Goal: Check status

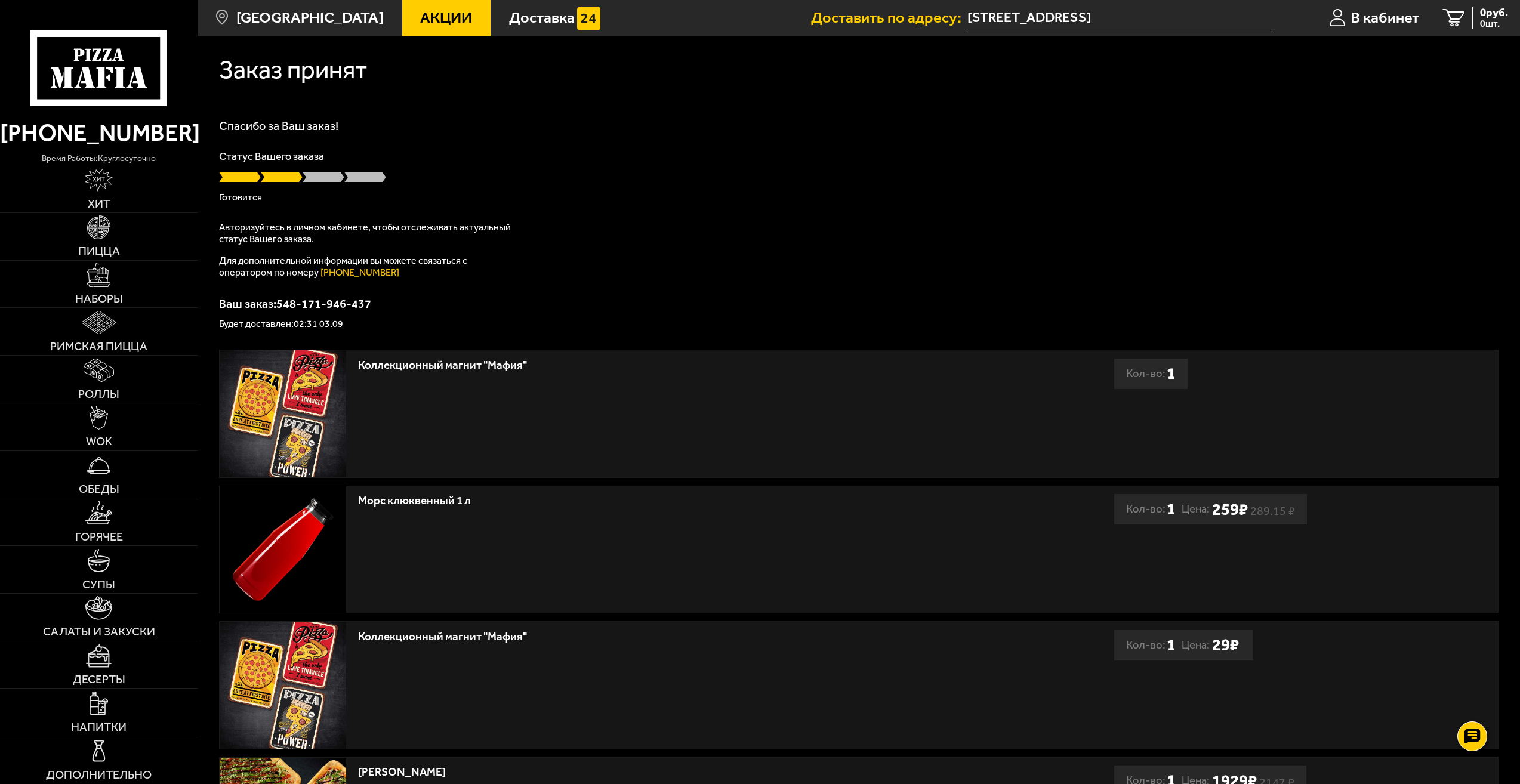
click at [295, 172] on span at bounding box center [282, 177] width 42 height 12
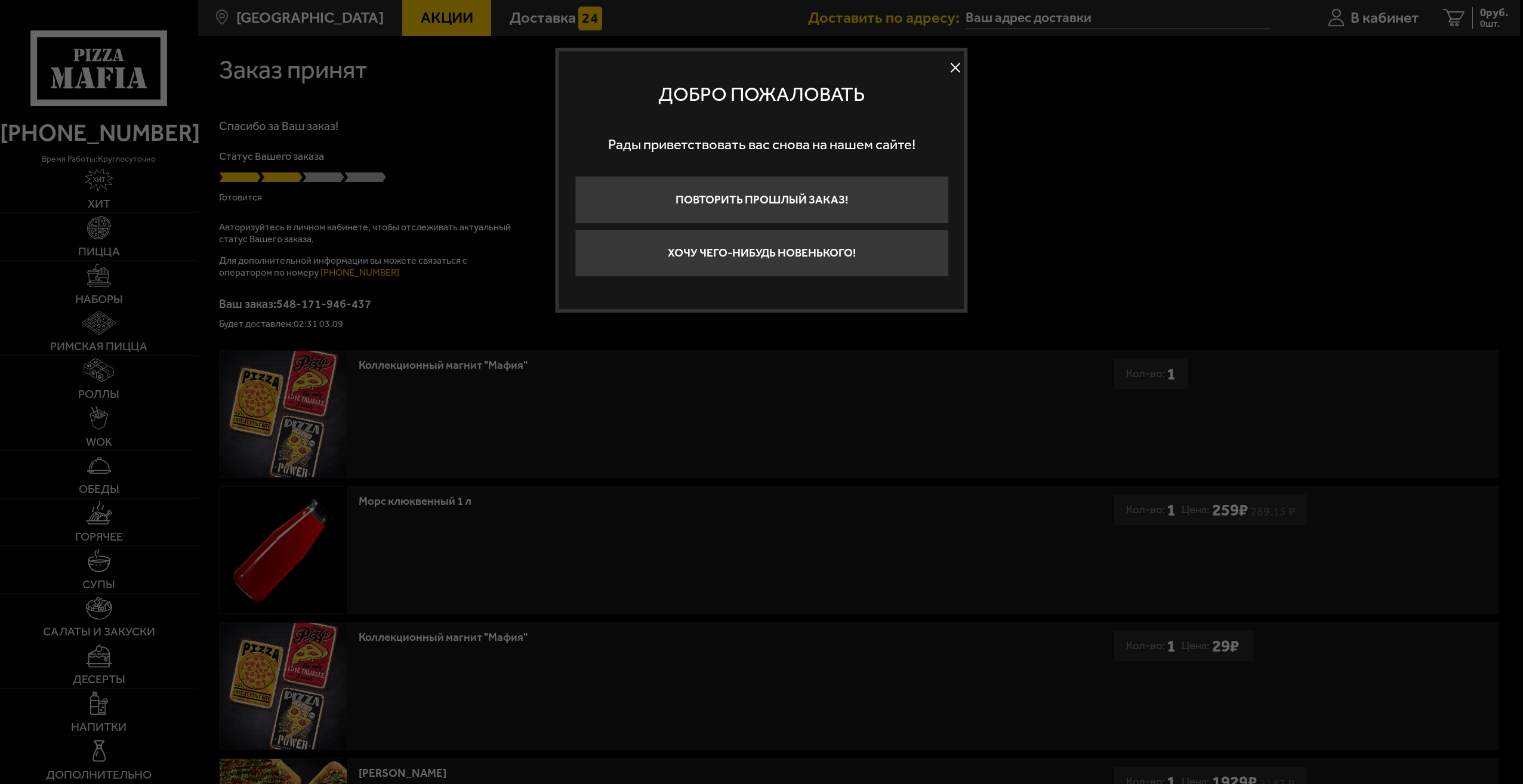
type input "[STREET_ADDRESS]"
click at [949, 67] on button at bounding box center [955, 68] width 18 height 18
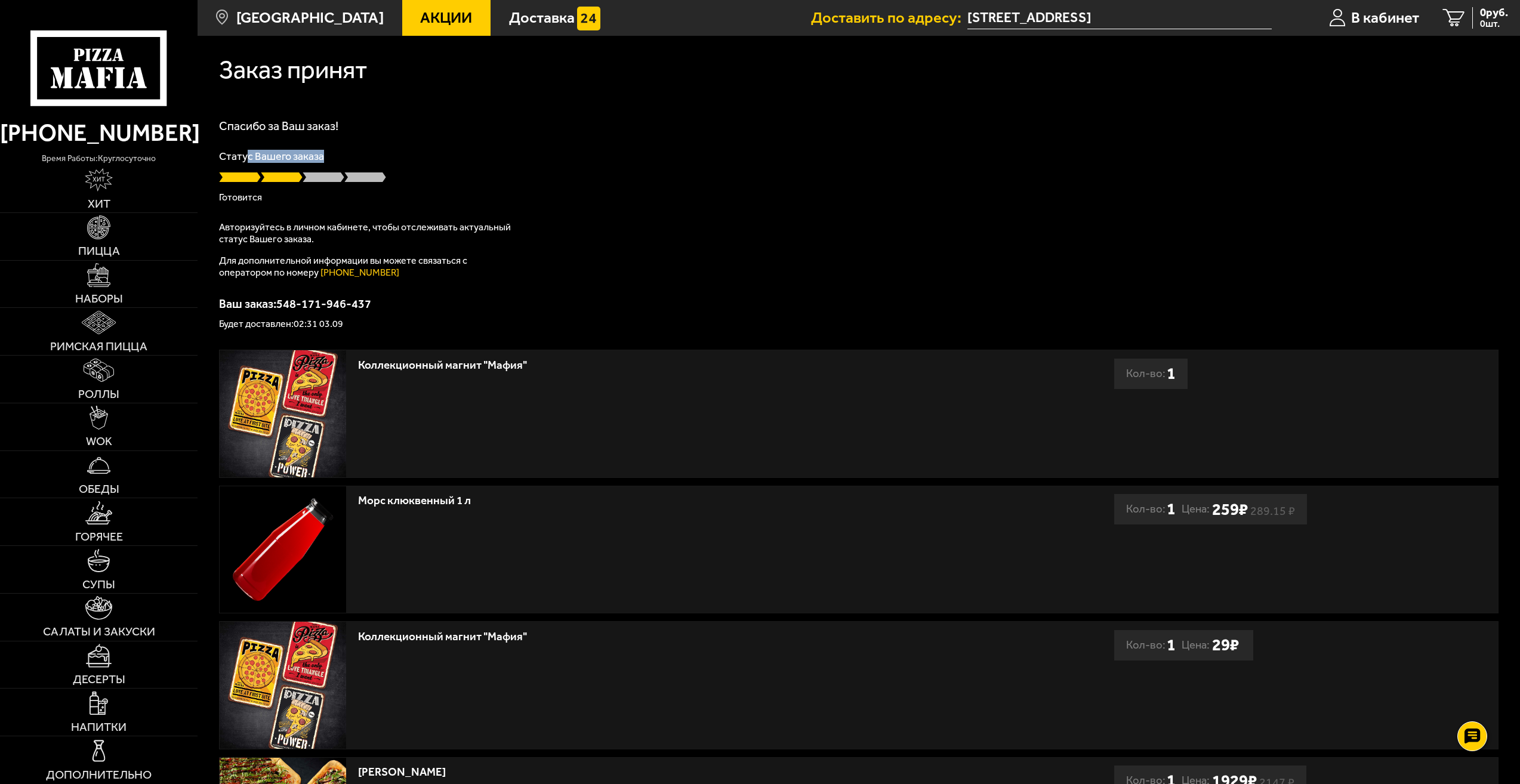
drag, startPoint x: 248, startPoint y: 146, endPoint x: 394, endPoint y: 142, distance: 146.1
click at [394, 142] on div "Спасибо за Ваш заказ! Статус Вашего заказа [PERSON_NAME] Авторизуйтесь в личном…" at bounding box center [859, 224] width 1280 height 209
drag, startPoint x: 394, startPoint y: 142, endPoint x: 289, endPoint y: 161, distance: 106.7
click at [288, 161] on p "Статус Вашего заказа" at bounding box center [859, 156] width 1280 height 11
drag, startPoint x: 285, startPoint y: 325, endPoint x: 315, endPoint y: 321, distance: 30.3
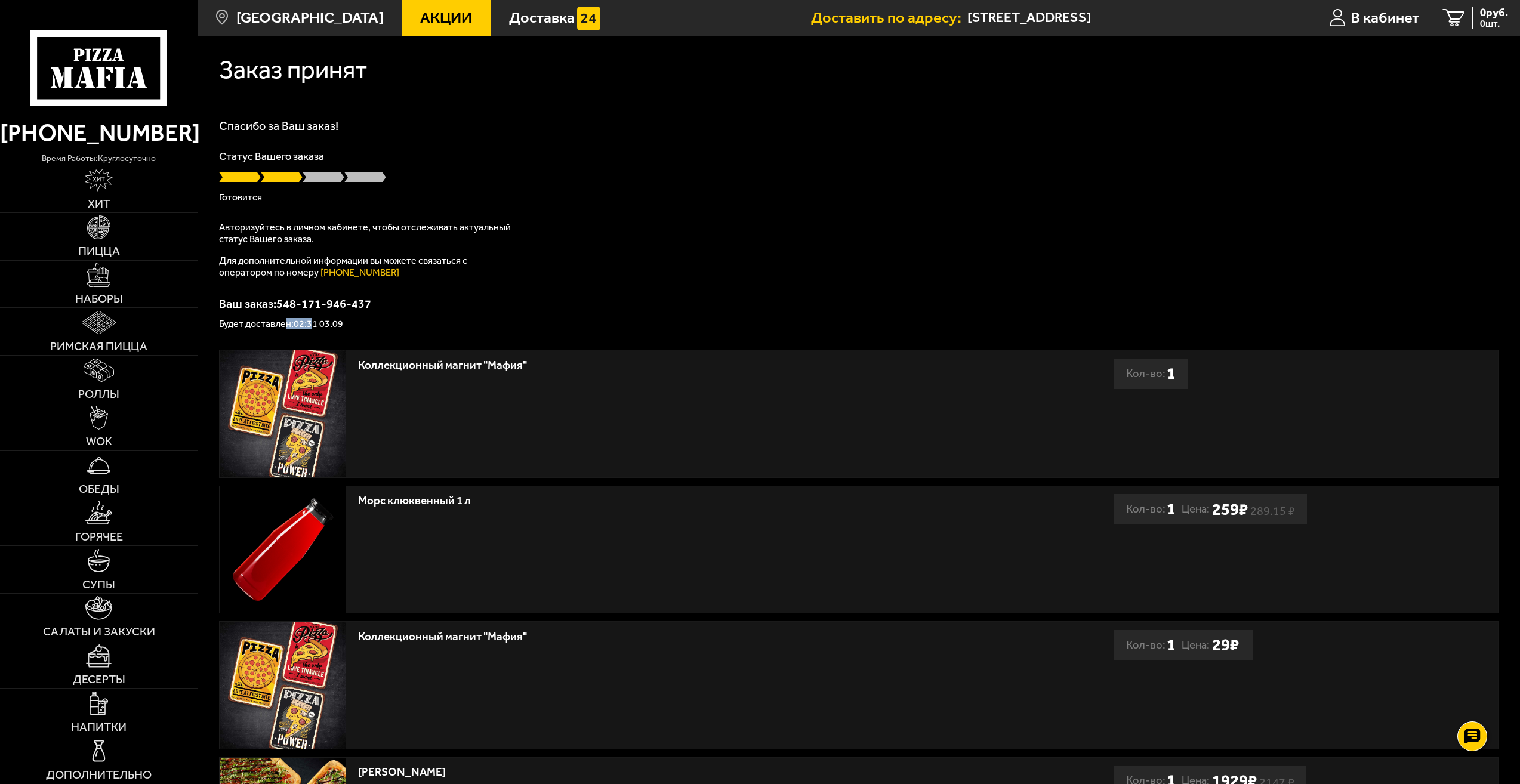
click at [315, 321] on p "Будет доставлен: 02:31 03.09" at bounding box center [859, 323] width 1280 height 9
drag, startPoint x: 315, startPoint y: 321, endPoint x: 337, endPoint y: 321, distance: 22.0
click at [337, 321] on p "Будет доставлен: 02:31 03.09" at bounding box center [859, 323] width 1280 height 9
click at [1463, 13] on icon at bounding box center [1454, 18] width 22 height 18
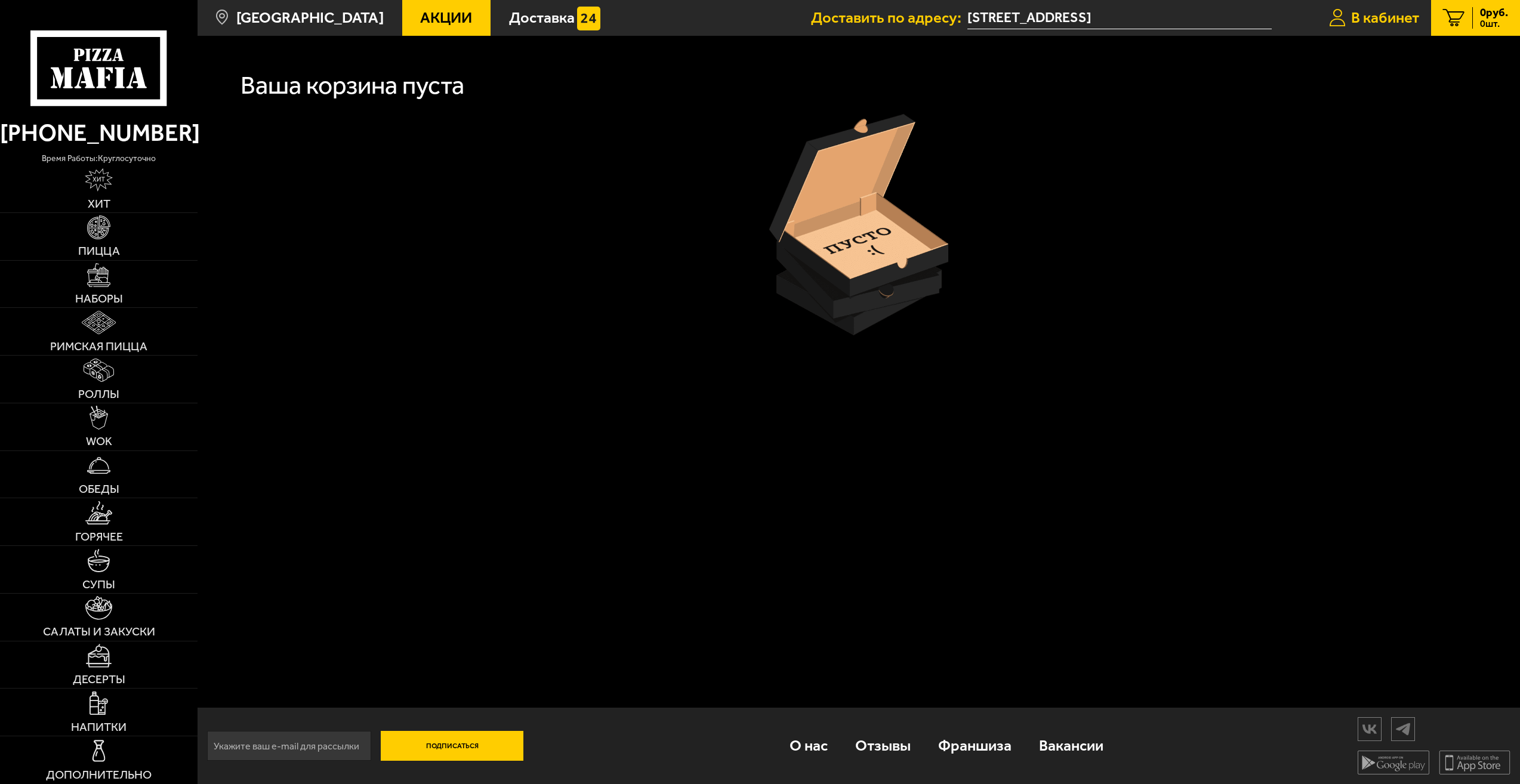
click at [1403, 17] on span "В кабинет" at bounding box center [1384, 18] width 68 height 15
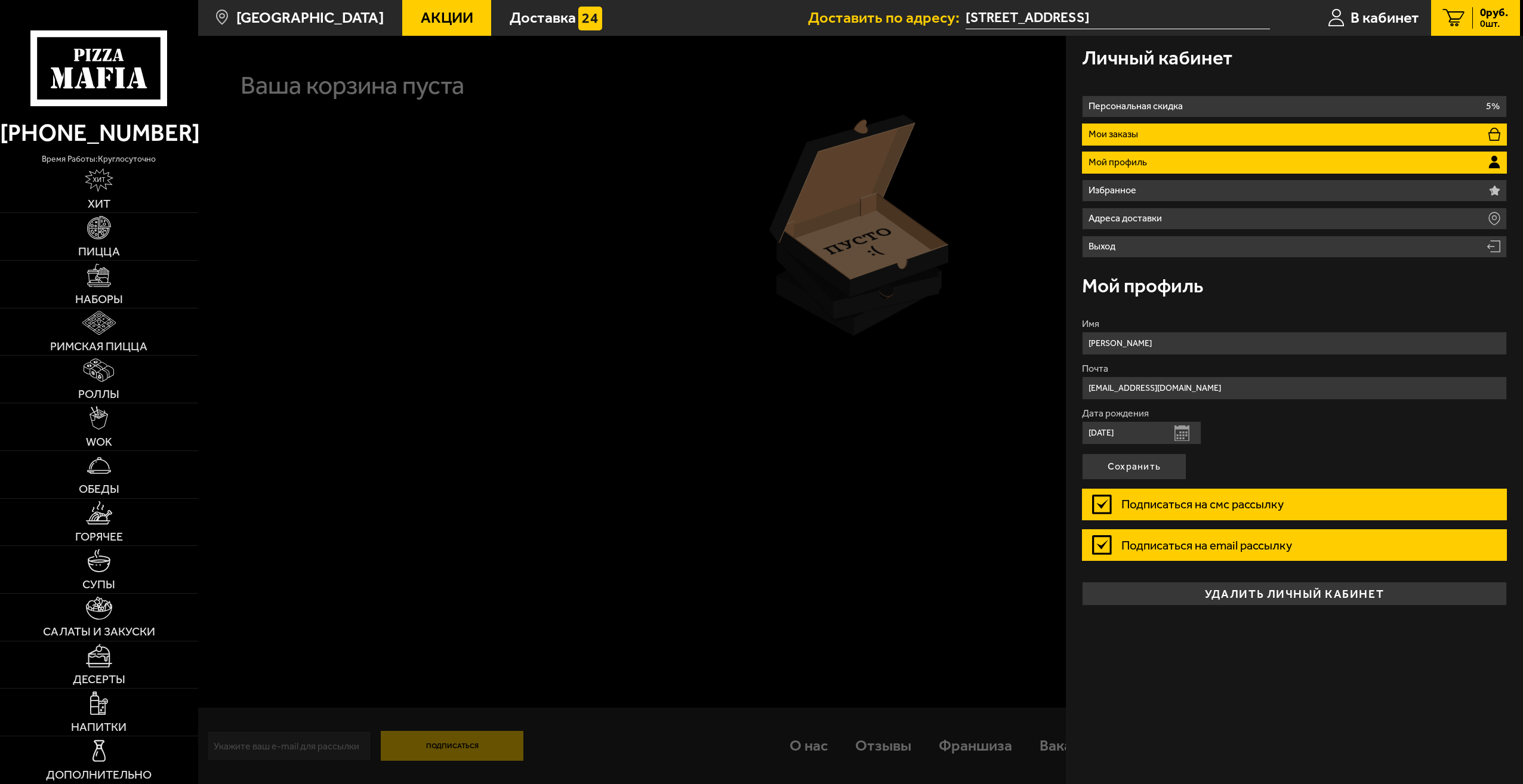
click at [1221, 128] on li "Мои заказы" at bounding box center [1295, 135] width 425 height 22
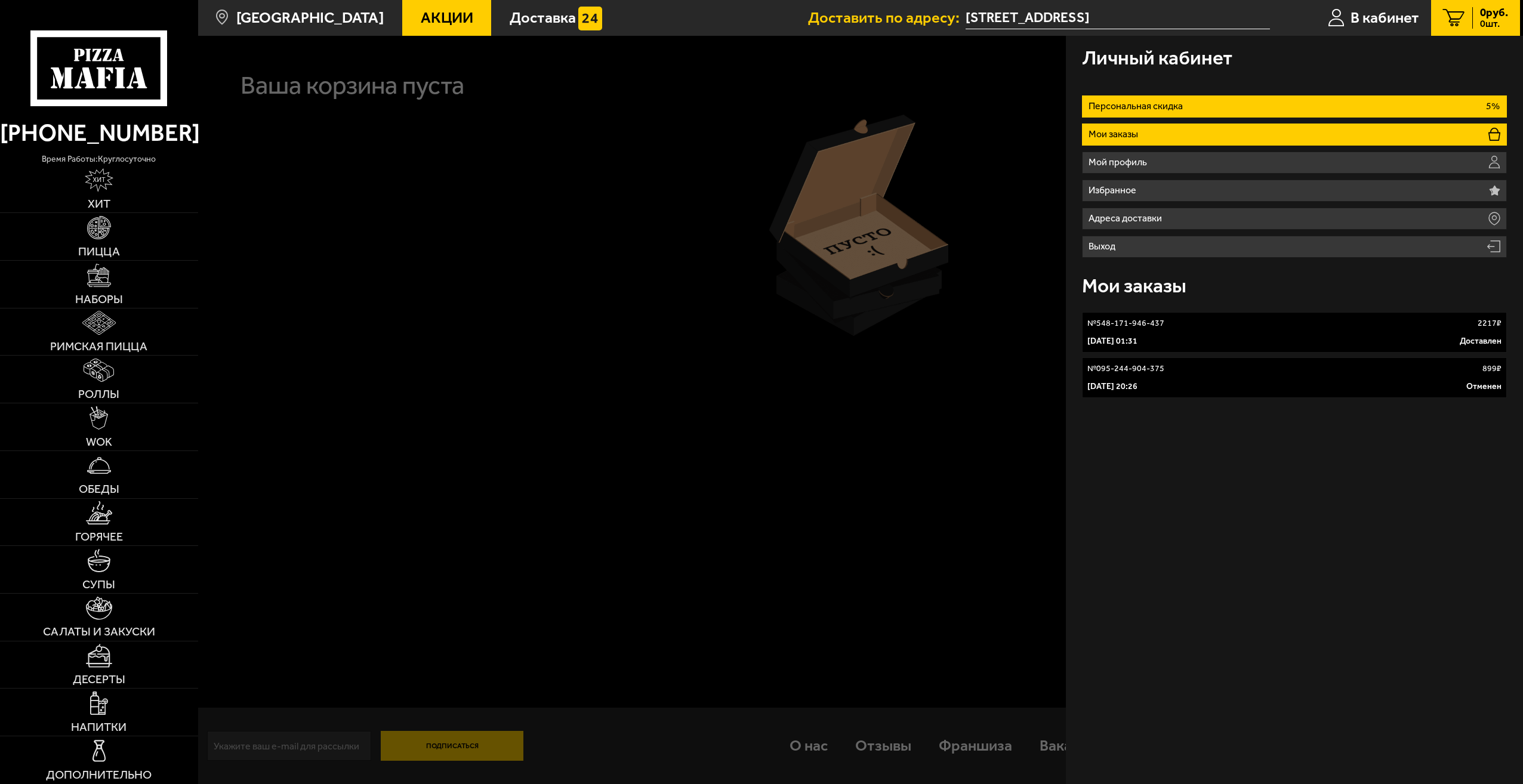
click at [1230, 114] on li "Персональная скидка 5%" at bounding box center [1295, 106] width 425 height 22
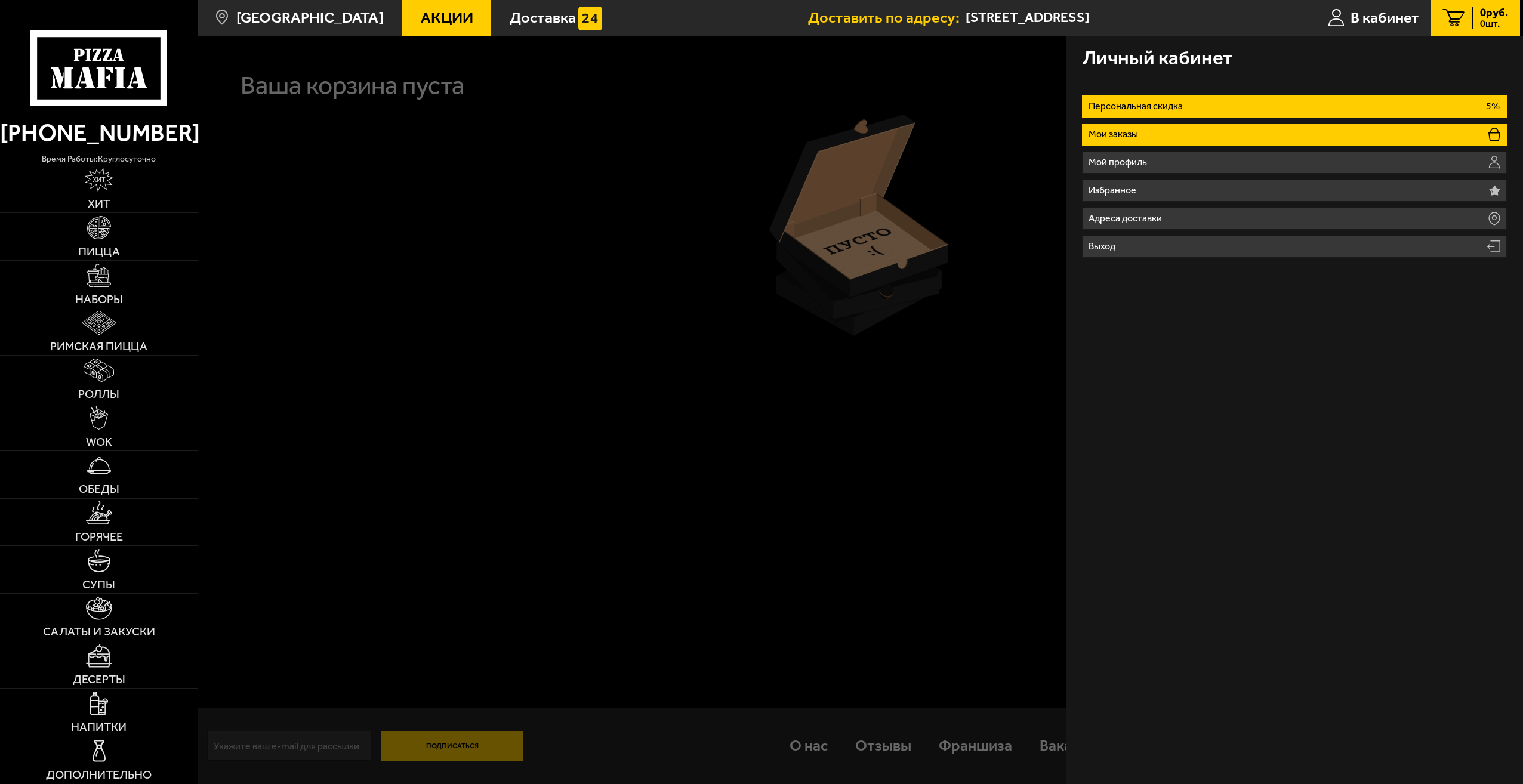
click at [1202, 141] on li "Мои заказы" at bounding box center [1295, 135] width 425 height 22
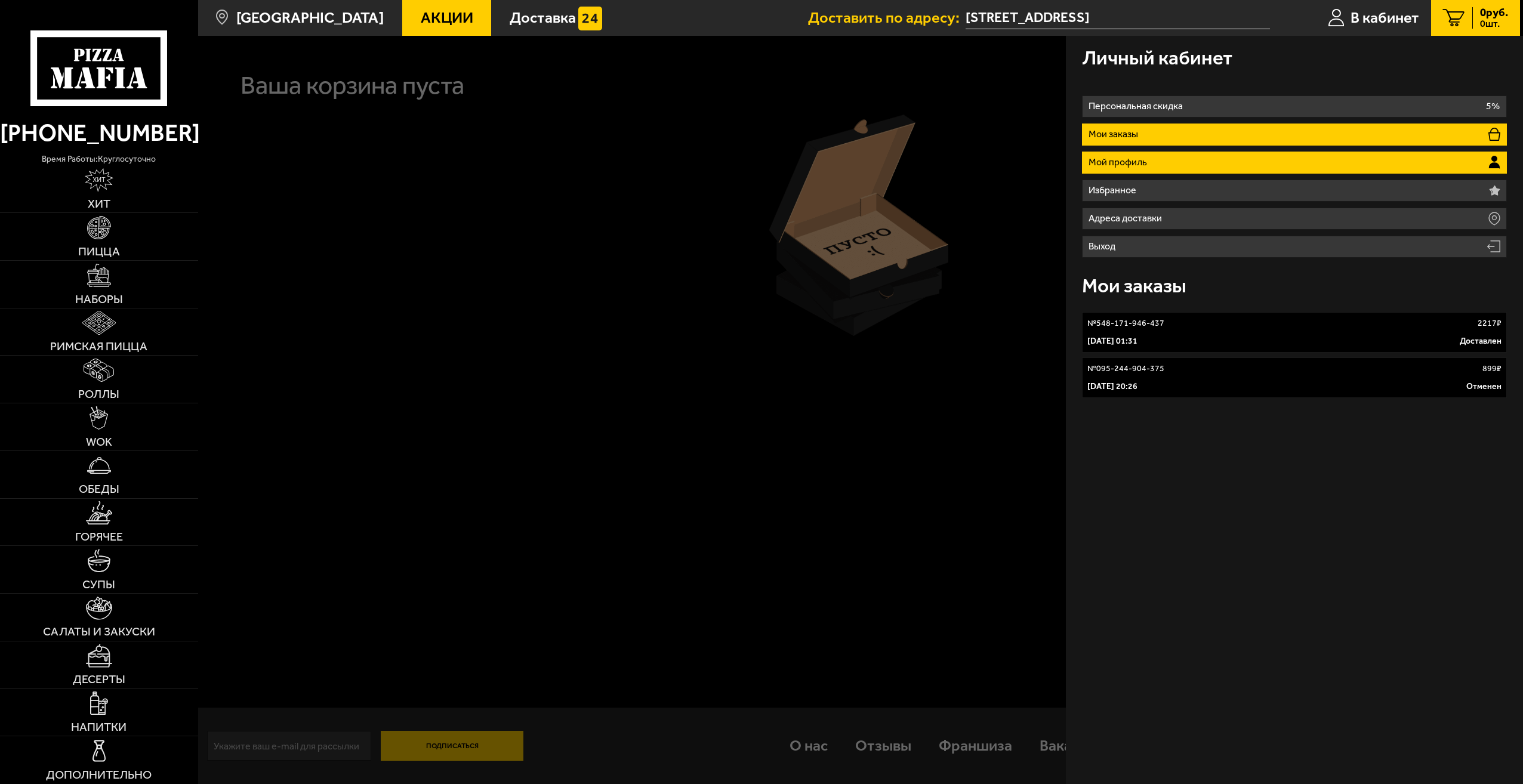
click at [1191, 161] on li "Мой профиль" at bounding box center [1295, 162] width 425 height 22
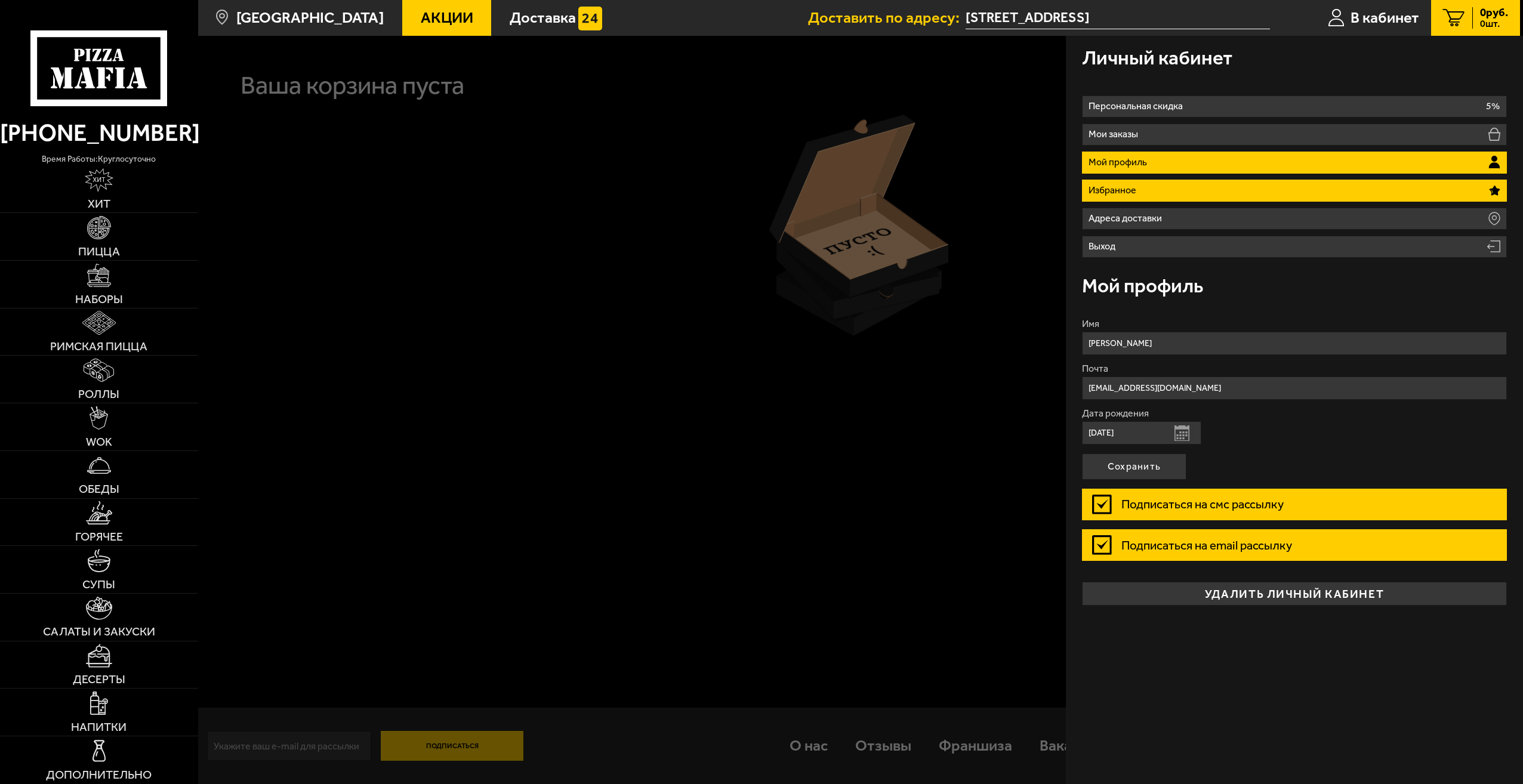
click at [1182, 197] on li "Избранное" at bounding box center [1295, 191] width 425 height 22
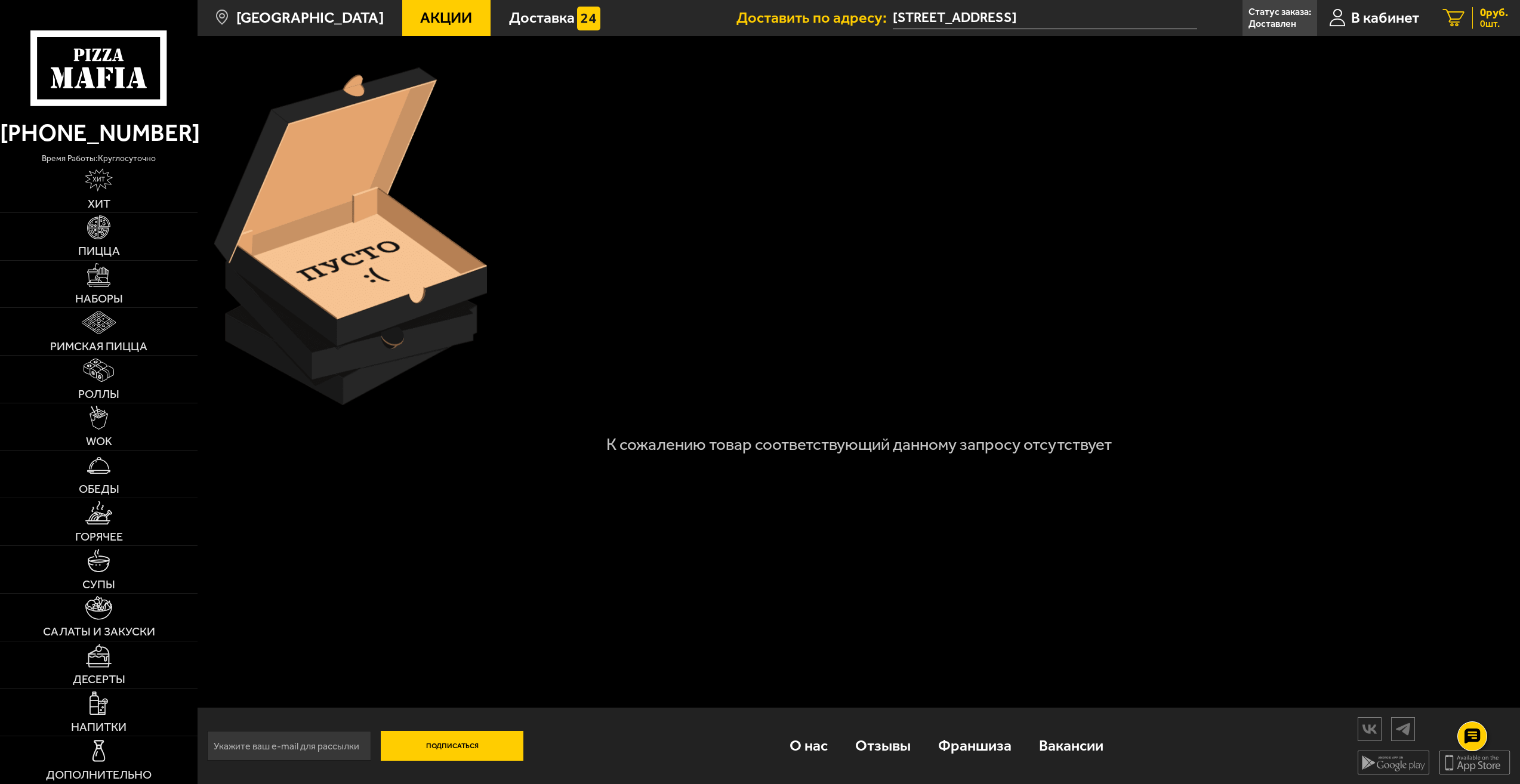
click at [1480, 15] on span "0 руб." at bounding box center [1494, 13] width 28 height 12
